Goal: Use online tool/utility: Utilize a website feature to perform a specific function

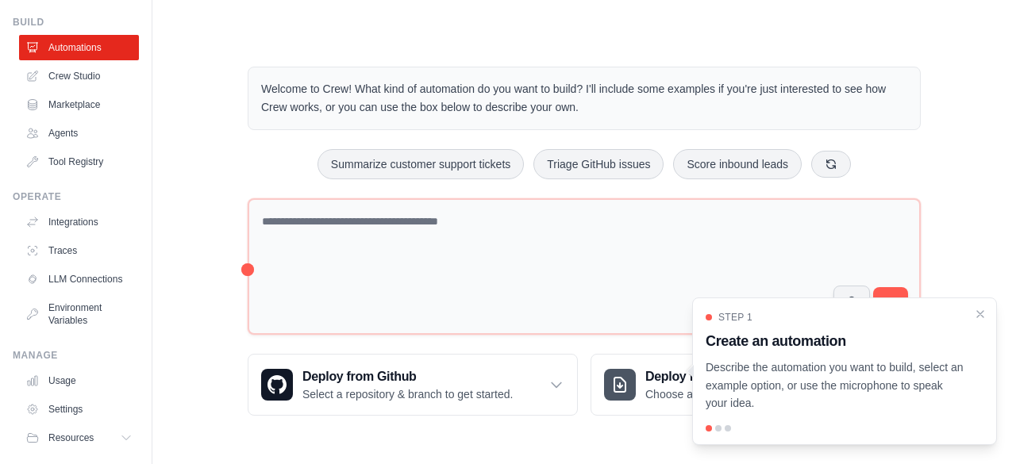
scroll to position [12, 0]
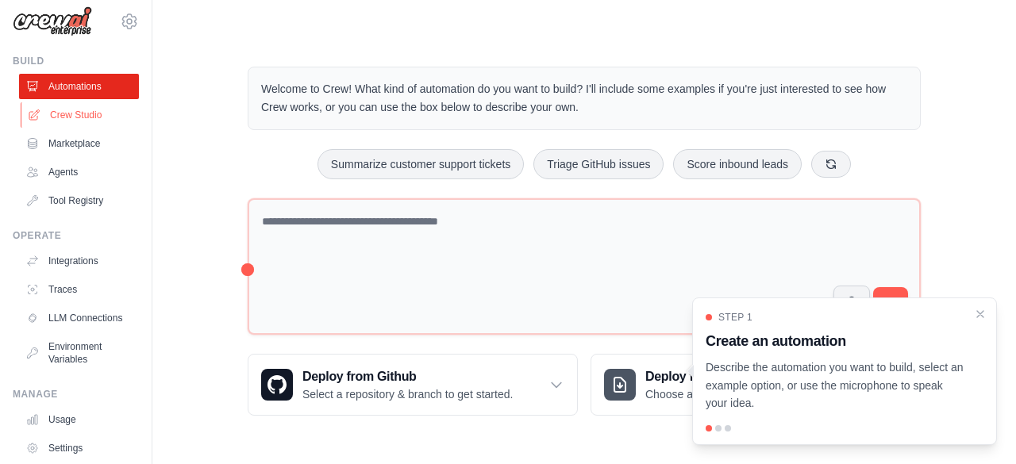
click at [82, 114] on link "Crew Studio" at bounding box center [81, 114] width 120 height 25
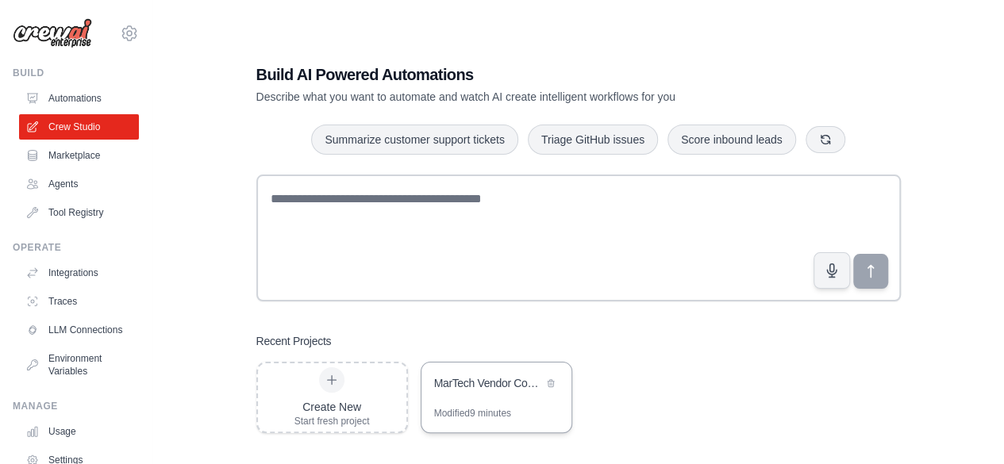
click at [478, 383] on div "MarTech Vendor Comparison Analysis" at bounding box center [488, 383] width 109 height 16
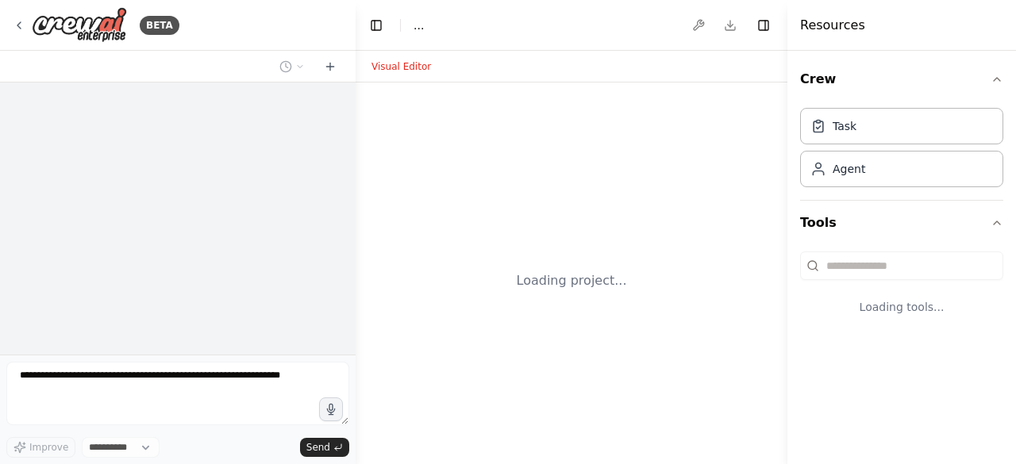
select select "****"
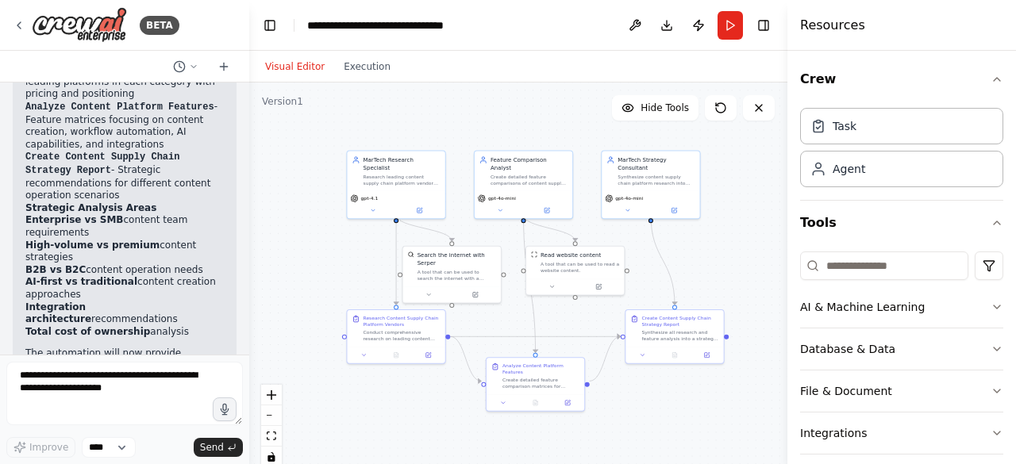
scroll to position [4705, 0]
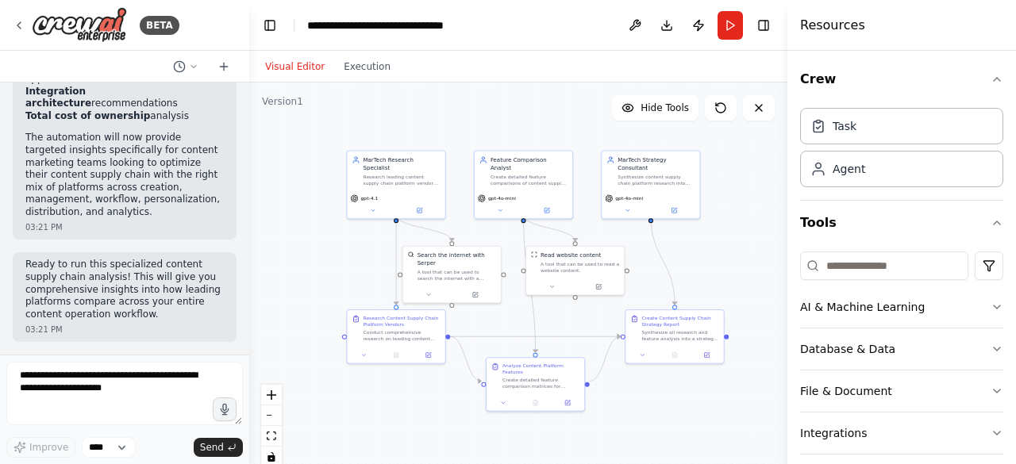
drag, startPoint x: 353, startPoint y: 194, endPoint x: 102, endPoint y: 173, distance: 252.6
click at [102, 173] on div "BETA Compare product features of leading MarTech vendors 03:17 PM ▶ Thought pro…" at bounding box center [124, 232] width 249 height 464
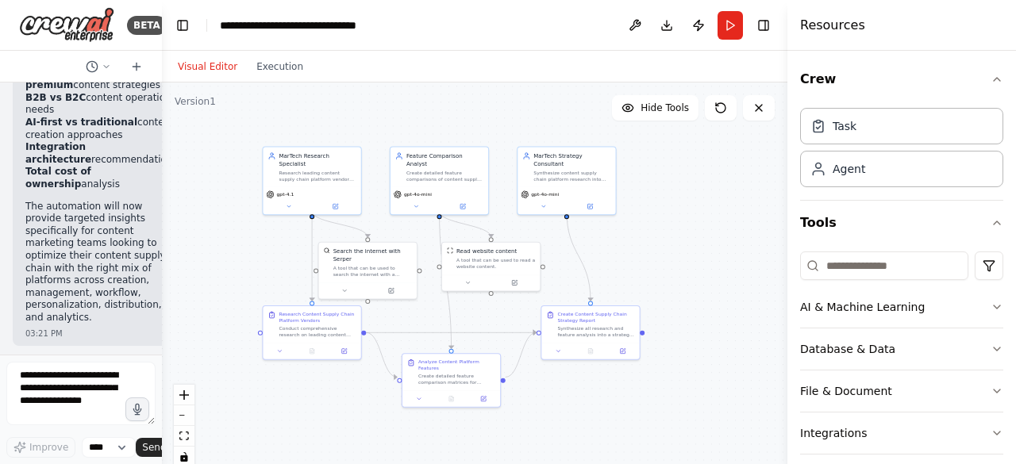
drag, startPoint x: 649, startPoint y: 263, endPoint x: 668, endPoint y: 219, distance: 47.3
click at [668, 219] on div ".deletable-edge-delete-btn { width: 20px; height: 20px; border: 0px solid #ffff…" at bounding box center [475, 281] width 626 height 397
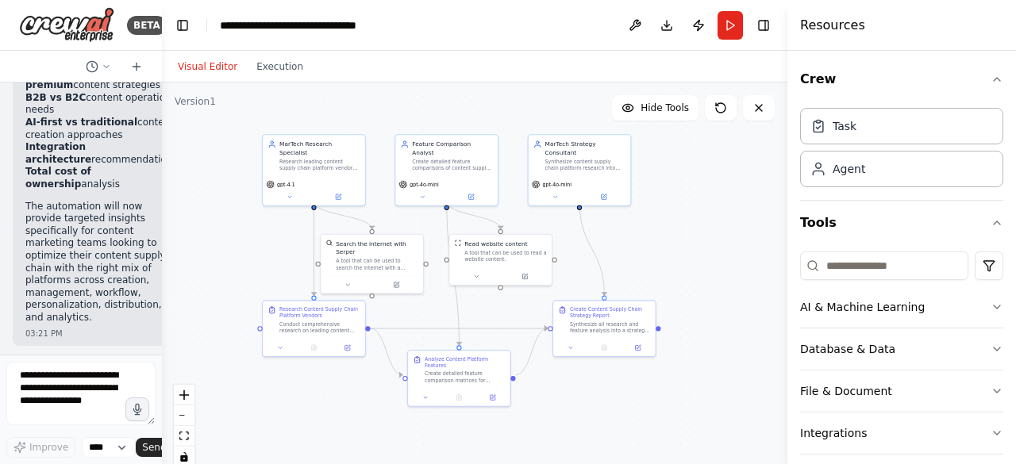
drag, startPoint x: 673, startPoint y: 223, endPoint x: 676, endPoint y: 304, distance: 81.0
click at [676, 304] on div ".deletable-edge-delete-btn { width: 20px; height: 20px; border: 0px solid #ffff…" at bounding box center [475, 281] width 626 height 397
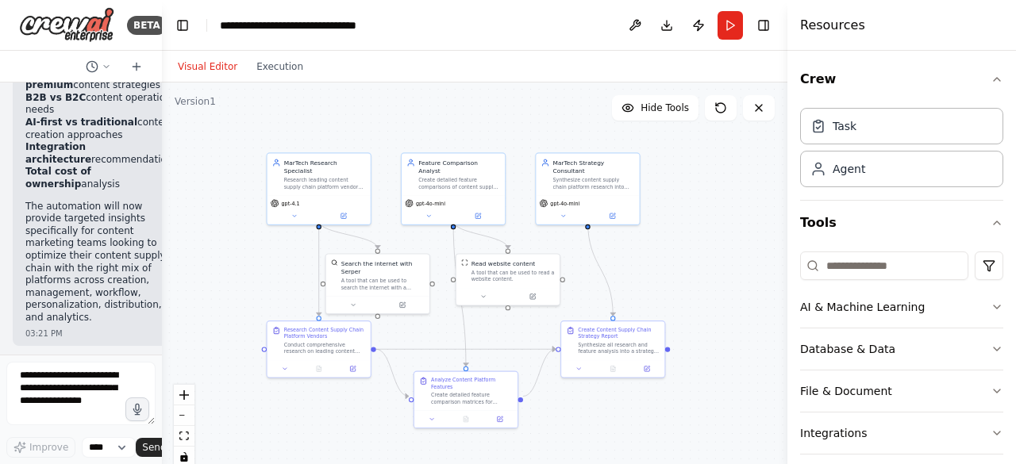
drag, startPoint x: 676, startPoint y: 304, endPoint x: 683, endPoint y: 268, distance: 37.2
click at [683, 268] on div ".deletable-edge-delete-btn { width: 20px; height: 20px; border: 0px solid #ffff…" at bounding box center [475, 281] width 626 height 397
